Goal: Understand process/instructions: Learn how to perform a task or action

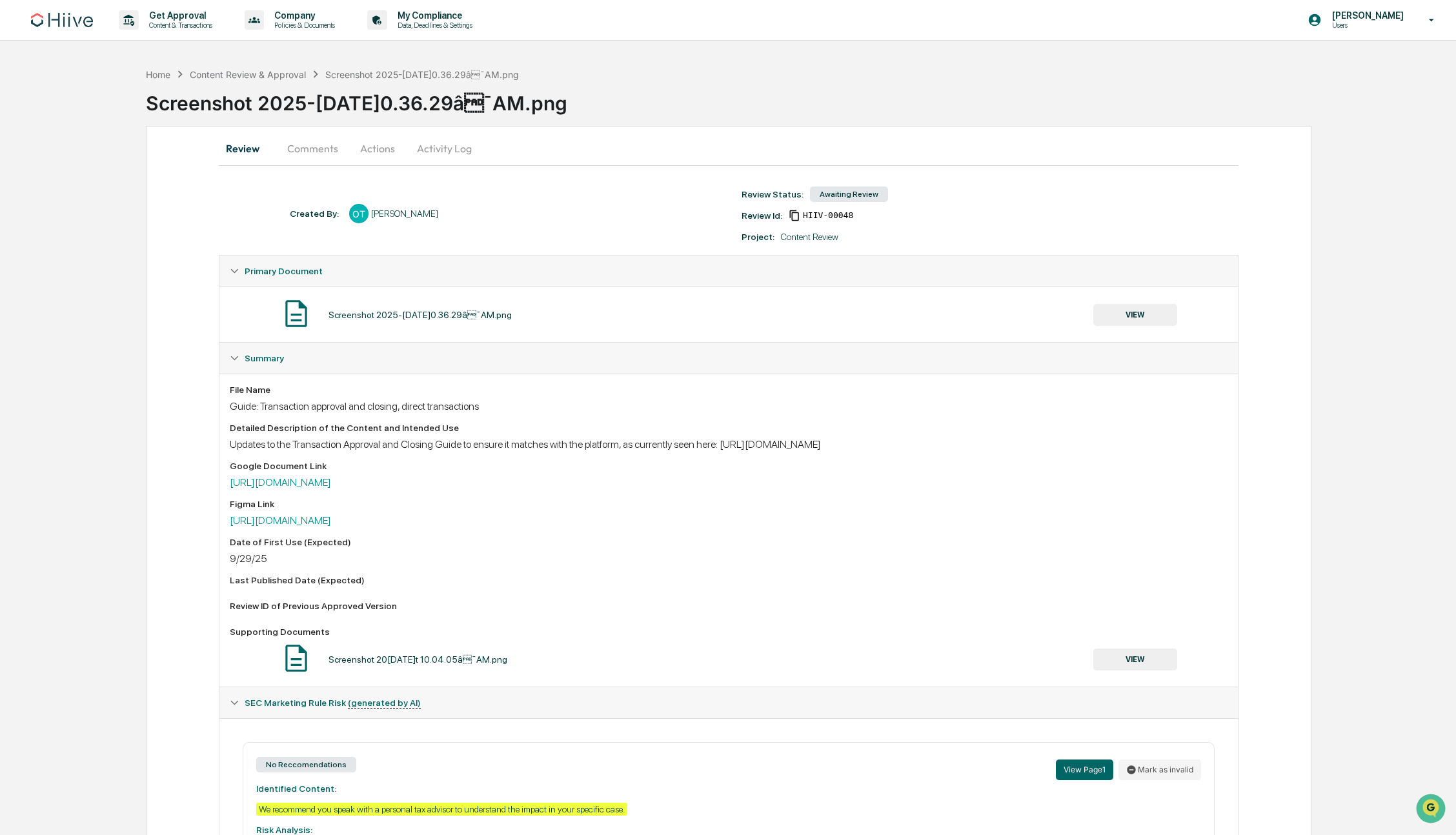
click at [301, 157] on button "Comments" at bounding box center [312, 148] width 72 height 31
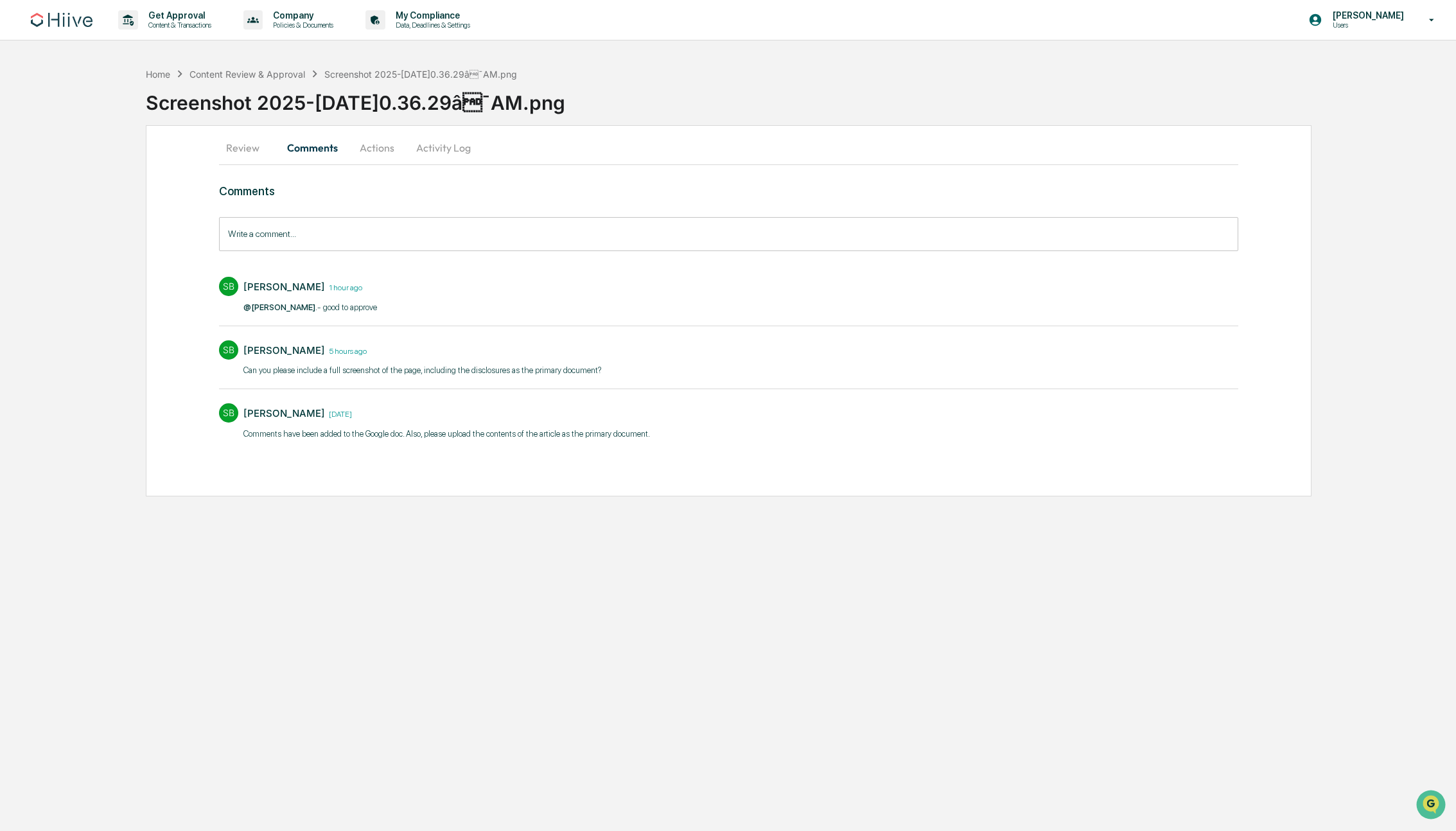
click at [229, 154] on button "Review" at bounding box center [247, 148] width 58 height 31
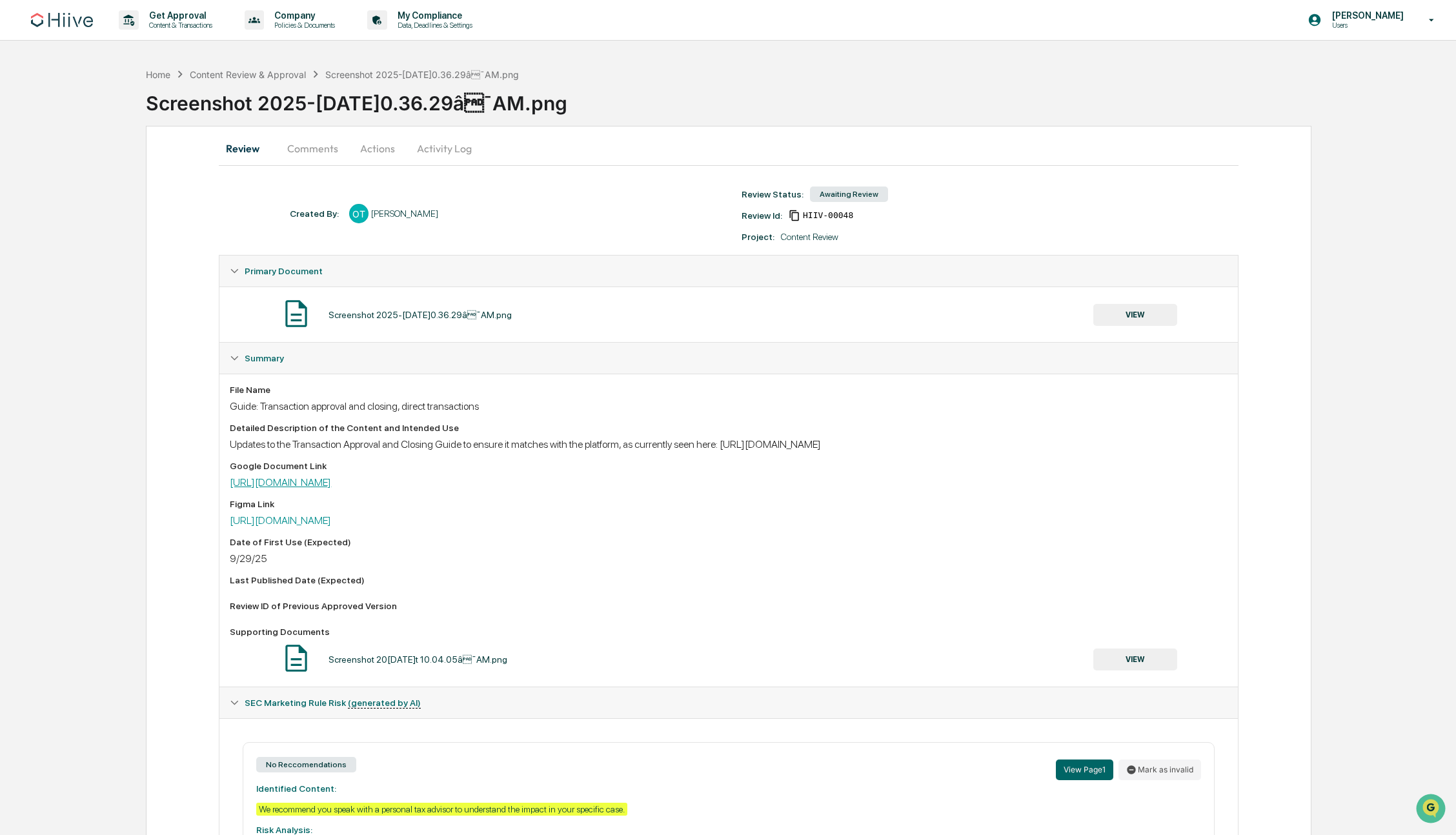
click at [379, 490] on div "File Name Guide: Transaction approval and closing, direct transactions Detailed…" at bounding box center [729, 530] width 997 height 291
click at [331, 478] on link "[URL][DOMAIN_NAME]" at bounding box center [281, 483] width 102 height 12
drag, startPoint x: 1142, startPoint y: 318, endPoint x: 1133, endPoint y: 319, distance: 9.1
click at [1133, 319] on button "VIEW" at bounding box center [1136, 315] width 84 height 22
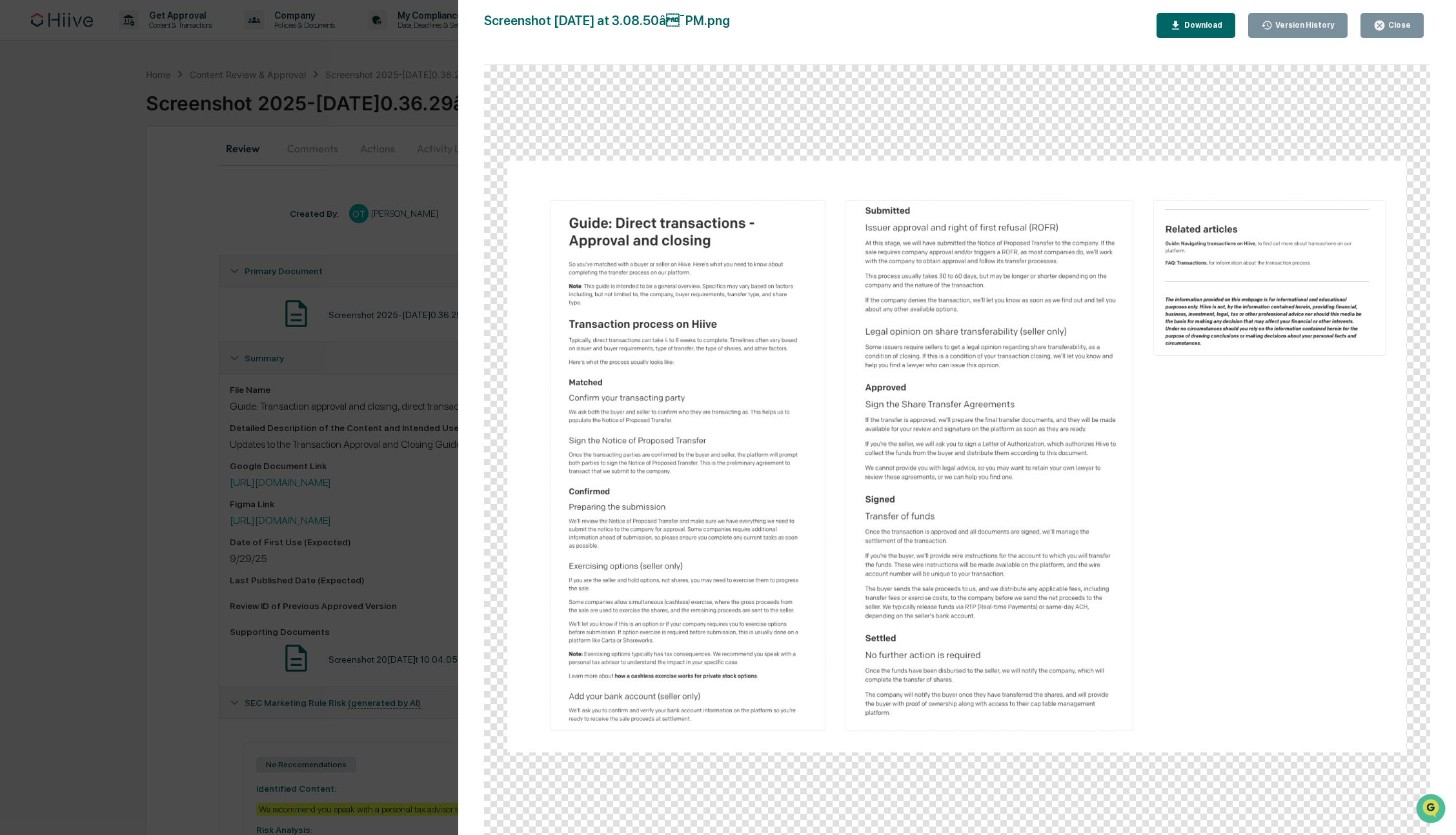
click at [364, 458] on div "Version History 10/0[DATE]9[PERSON_NAME] 10/0[DATE]8[PERSON_NAME] 10/0[DATE]5[P…" at bounding box center [728, 417] width 1456 height 835
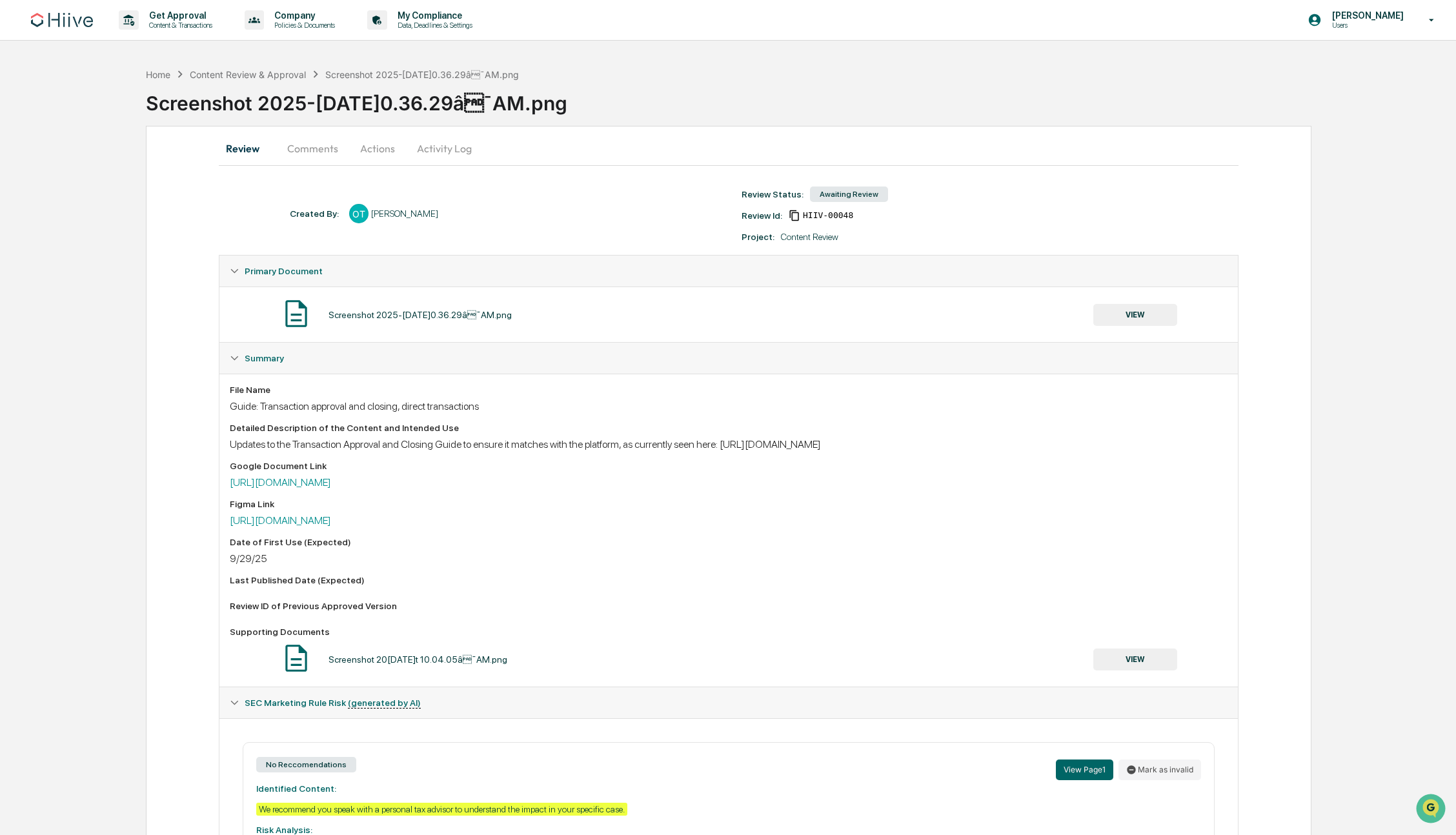
click at [303, 444] on div "Updates to the Transaction Approval and Closing Guide to ensure it matches with…" at bounding box center [729, 445] width 997 height 12
drag, startPoint x: 227, startPoint y: 445, endPoint x: 484, endPoint y: 447, distance: 257.0
click at [484, 447] on div "File Name Guide: Transaction approval and closing, direct transactions Detailed…" at bounding box center [728, 530] width 1018 height 313
copy div "Updates to the Transaction Approval and Closing Guide"
click at [384, 147] on button "Actions" at bounding box center [377, 148] width 58 height 31
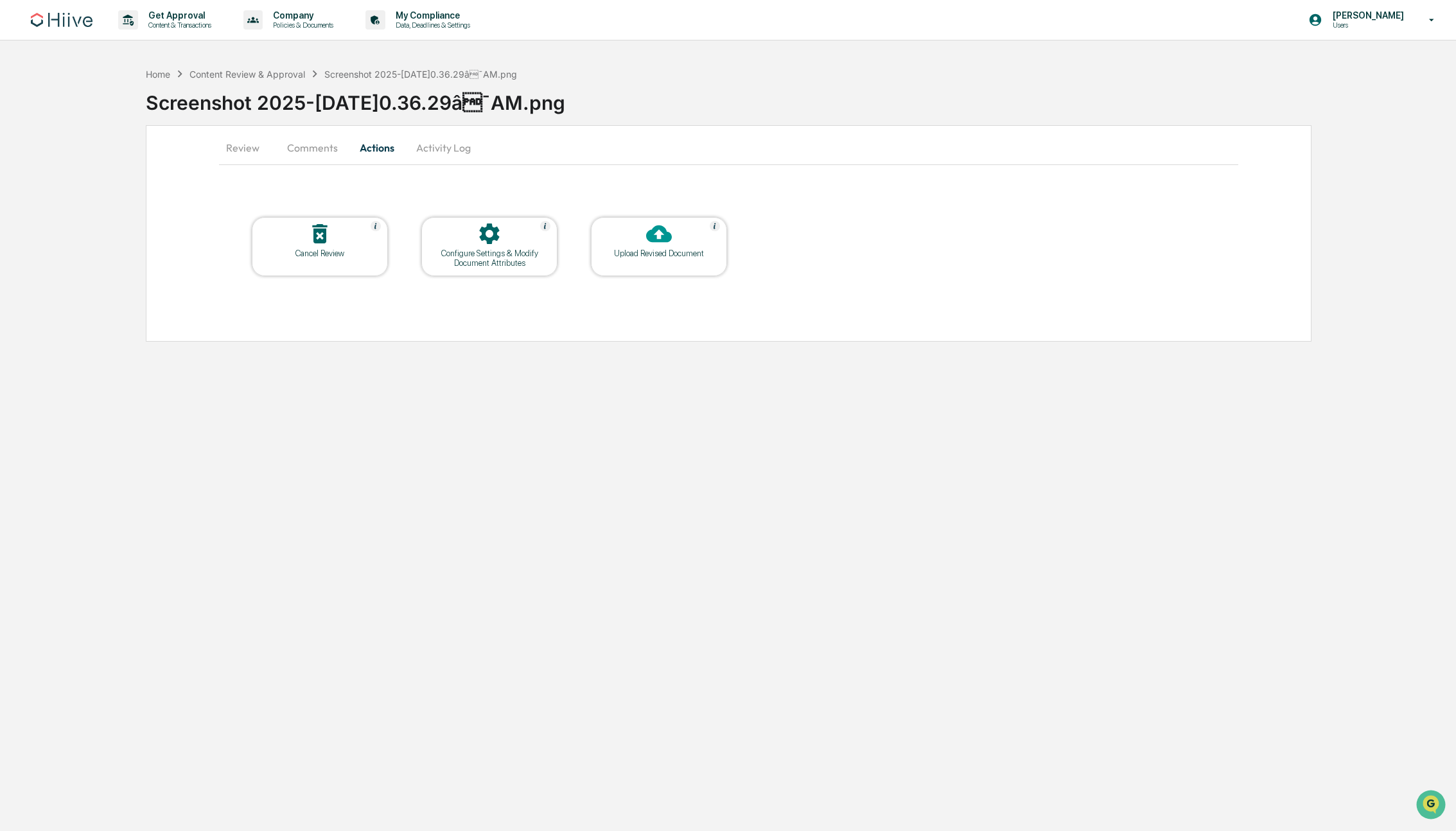
click at [472, 267] on div "Configure Settings & Modify Document Attributes" at bounding box center [490, 258] width 116 height 19
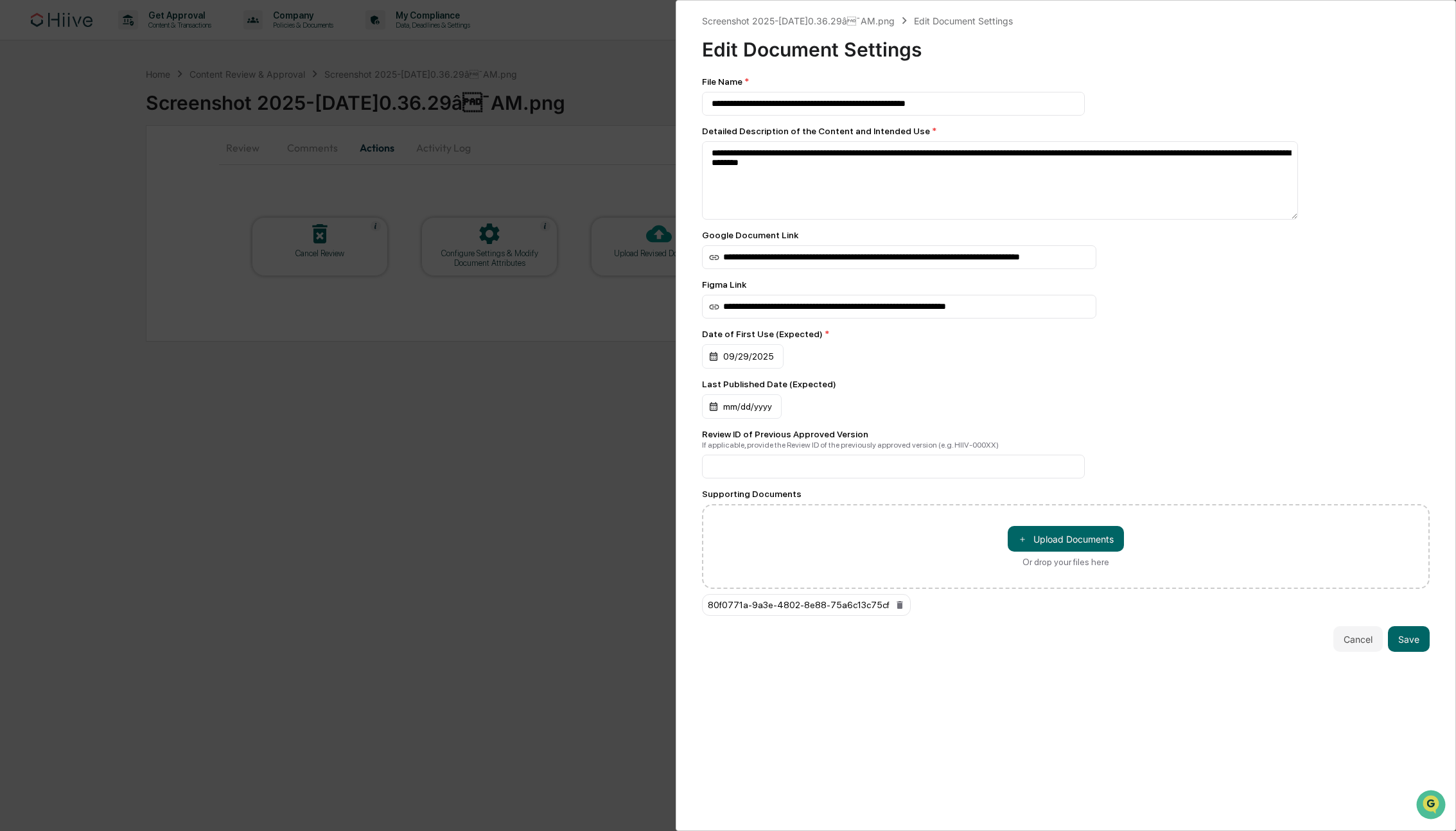
click at [474, 454] on div "**********" at bounding box center [728, 415] width 1456 height 831
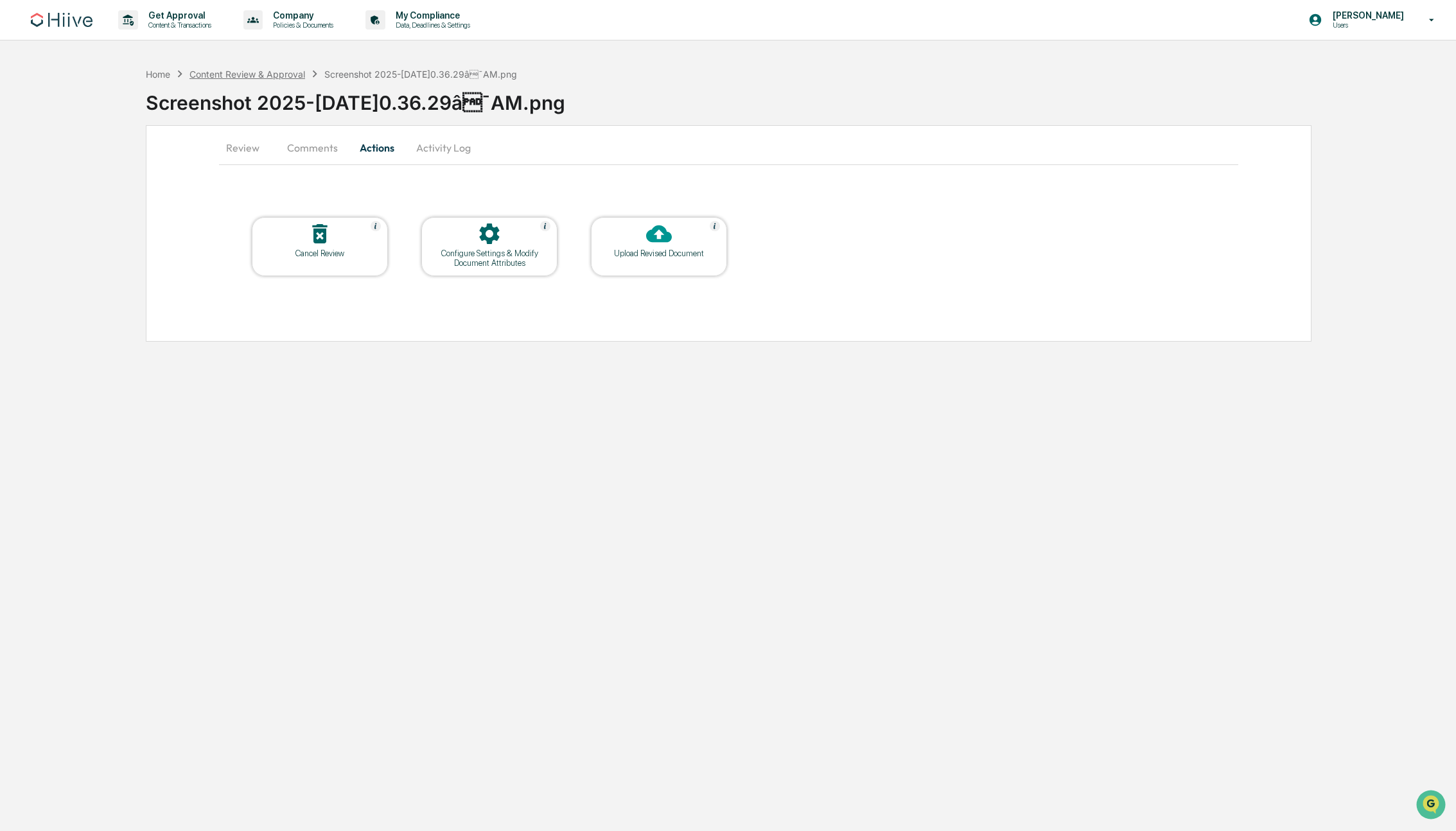
click at [259, 75] on div "Content Review & Approval" at bounding box center [247, 74] width 116 height 11
